Goal: Navigation & Orientation: Find specific page/section

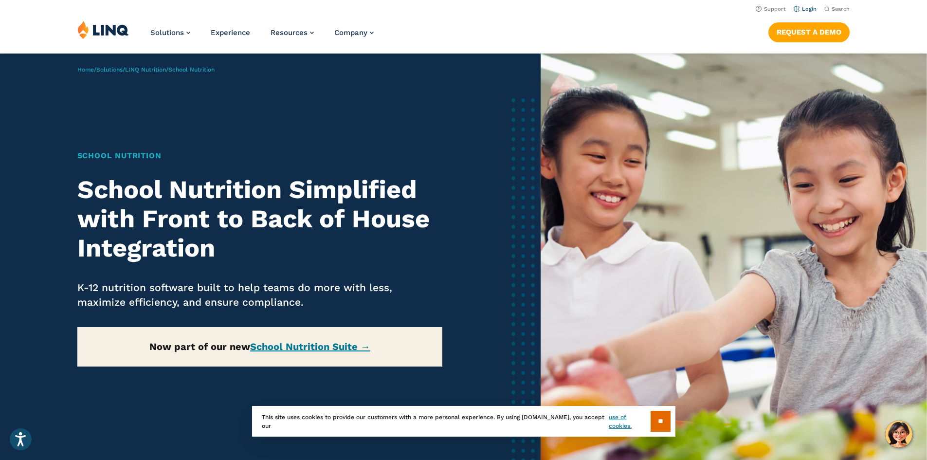
drag, startPoint x: 806, startPoint y: 4, endPoint x: 805, endPoint y: 10, distance: 6.5
click at [806, 5] on li "Login" at bounding box center [805, 8] width 23 height 11
click at [805, 10] on link "Login" at bounding box center [805, 9] width 23 height 6
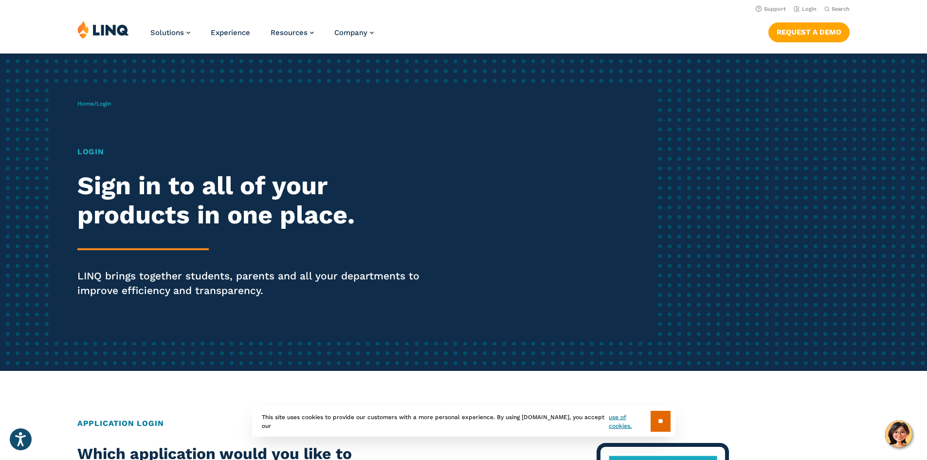
click at [109, 106] on span "Login" at bounding box center [103, 103] width 15 height 7
click at [93, 104] on link "Home" at bounding box center [85, 103] width 17 height 7
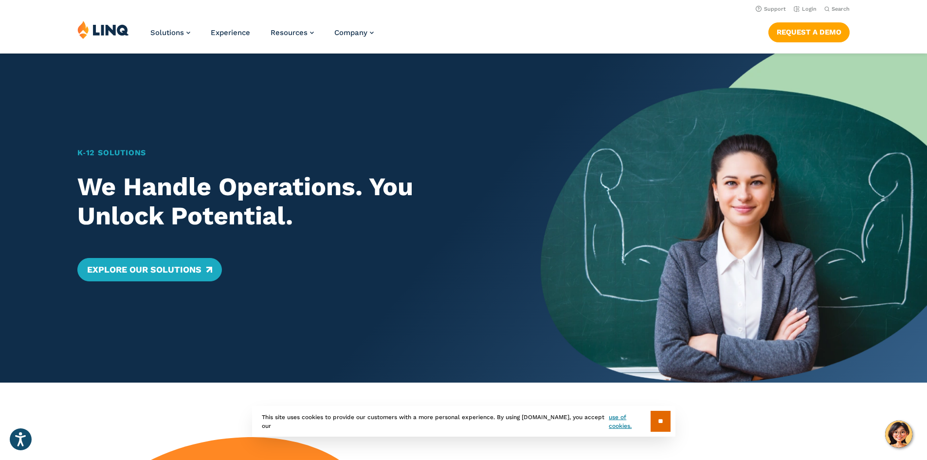
click at [116, 152] on h1 "K‑12 Solutions" at bounding box center [290, 153] width 426 height 12
